Goal: Transaction & Acquisition: Subscribe to service/newsletter

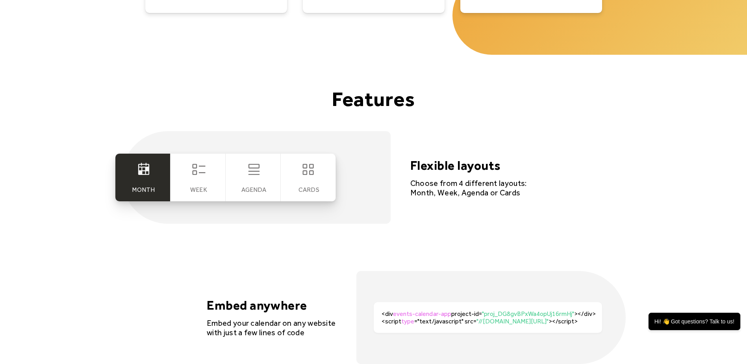
scroll to position [1495, 0]
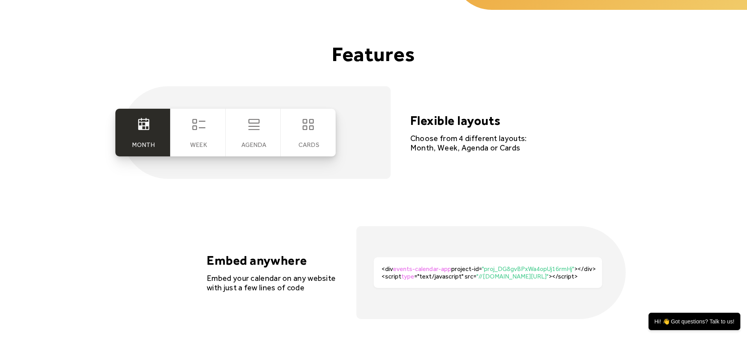
click at [251, 135] on div "Agenda" at bounding box center [253, 133] width 55 height 48
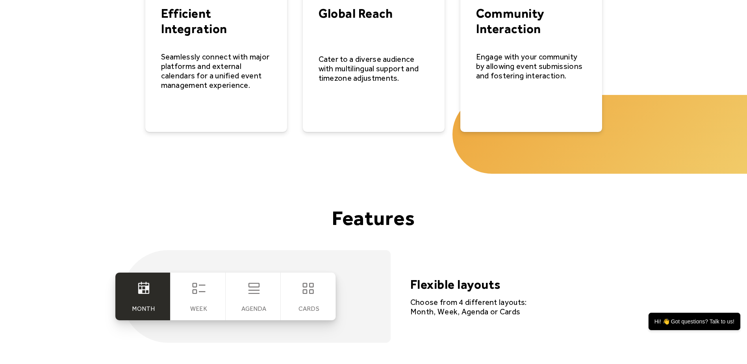
scroll to position [1377, 0]
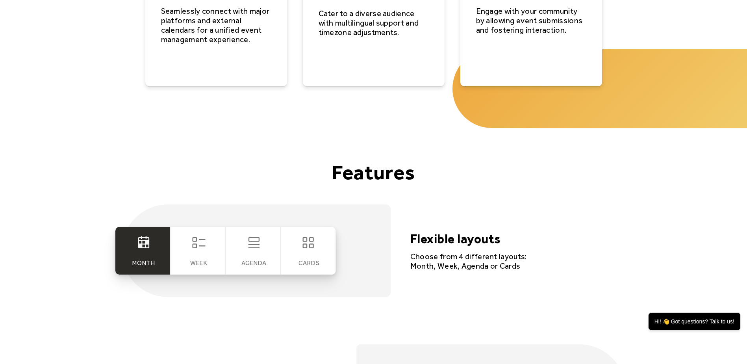
drag, startPoint x: 256, startPoint y: 250, endPoint x: 420, endPoint y: 223, distance: 166.8
click at [258, 249] on icon at bounding box center [254, 243] width 16 height 16
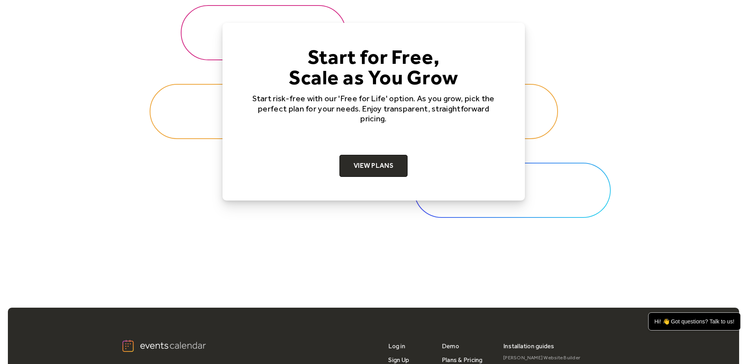
scroll to position [2440, 0]
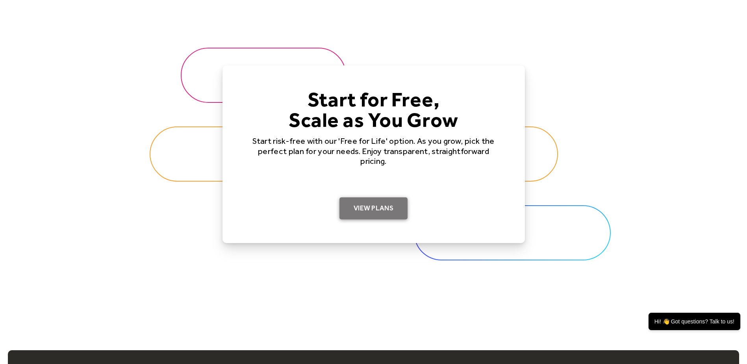
click at [375, 211] on link "View Plans" at bounding box center [373, 208] width 68 height 22
click at [379, 205] on link "View Plans" at bounding box center [373, 208] width 68 height 22
